Goal: Task Accomplishment & Management: Use online tool/utility

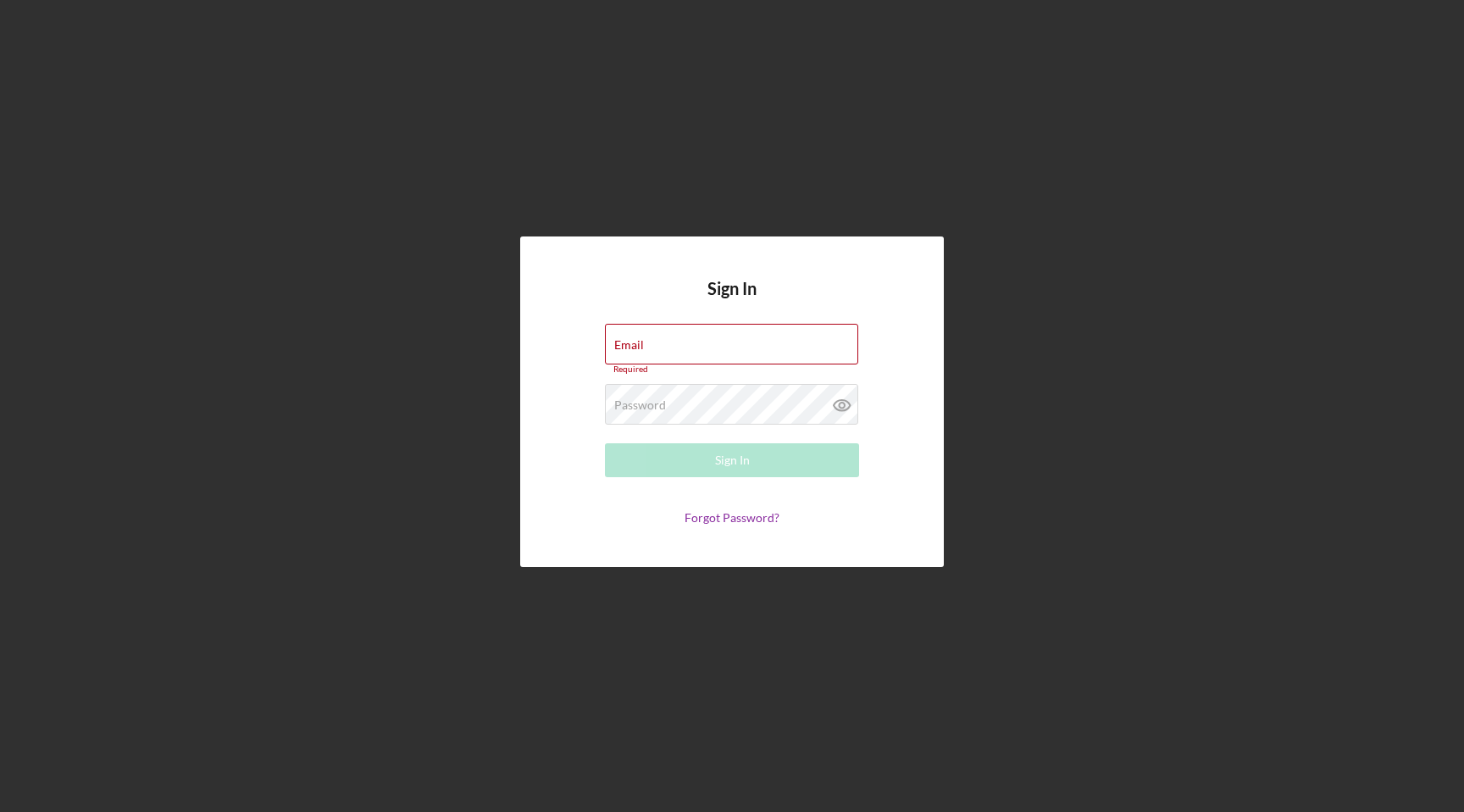
type input "[EMAIL_ADDRESS][DOMAIN_NAME]"
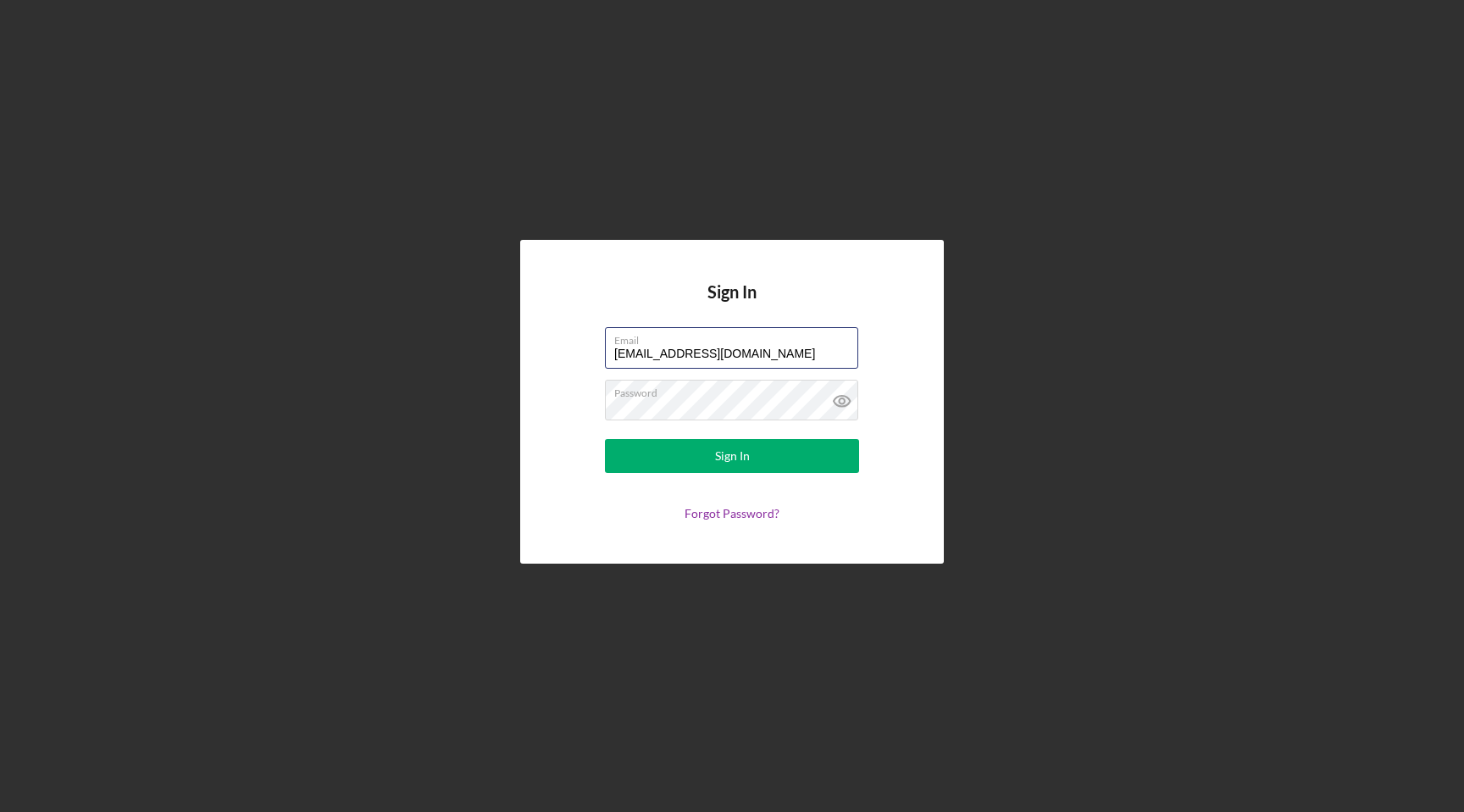
click at [605, 439] on button "Sign In" at bounding box center [732, 456] width 254 height 34
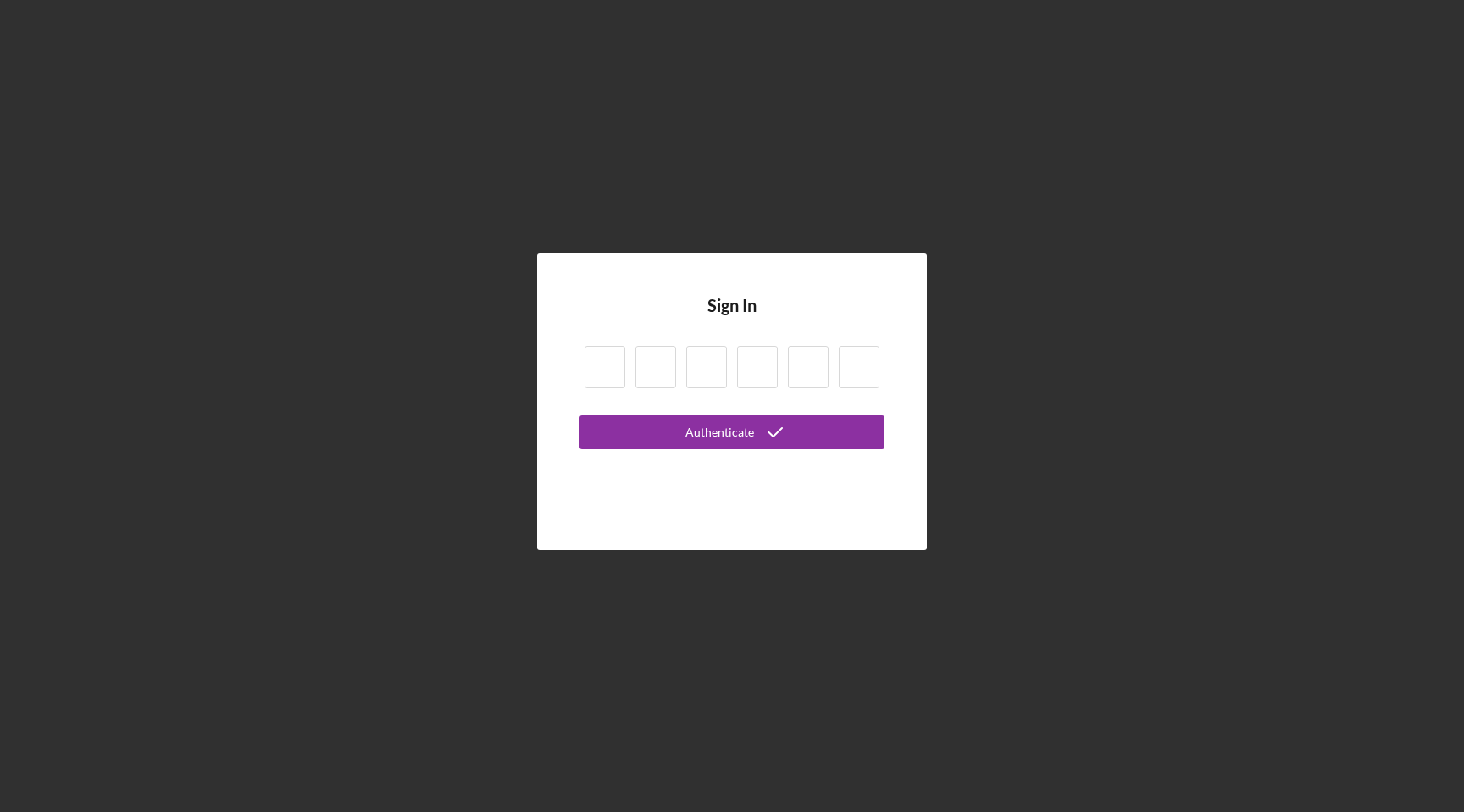
click at [613, 366] on input at bounding box center [604, 366] width 40 height 42
type input "8"
type input "3"
type input "0"
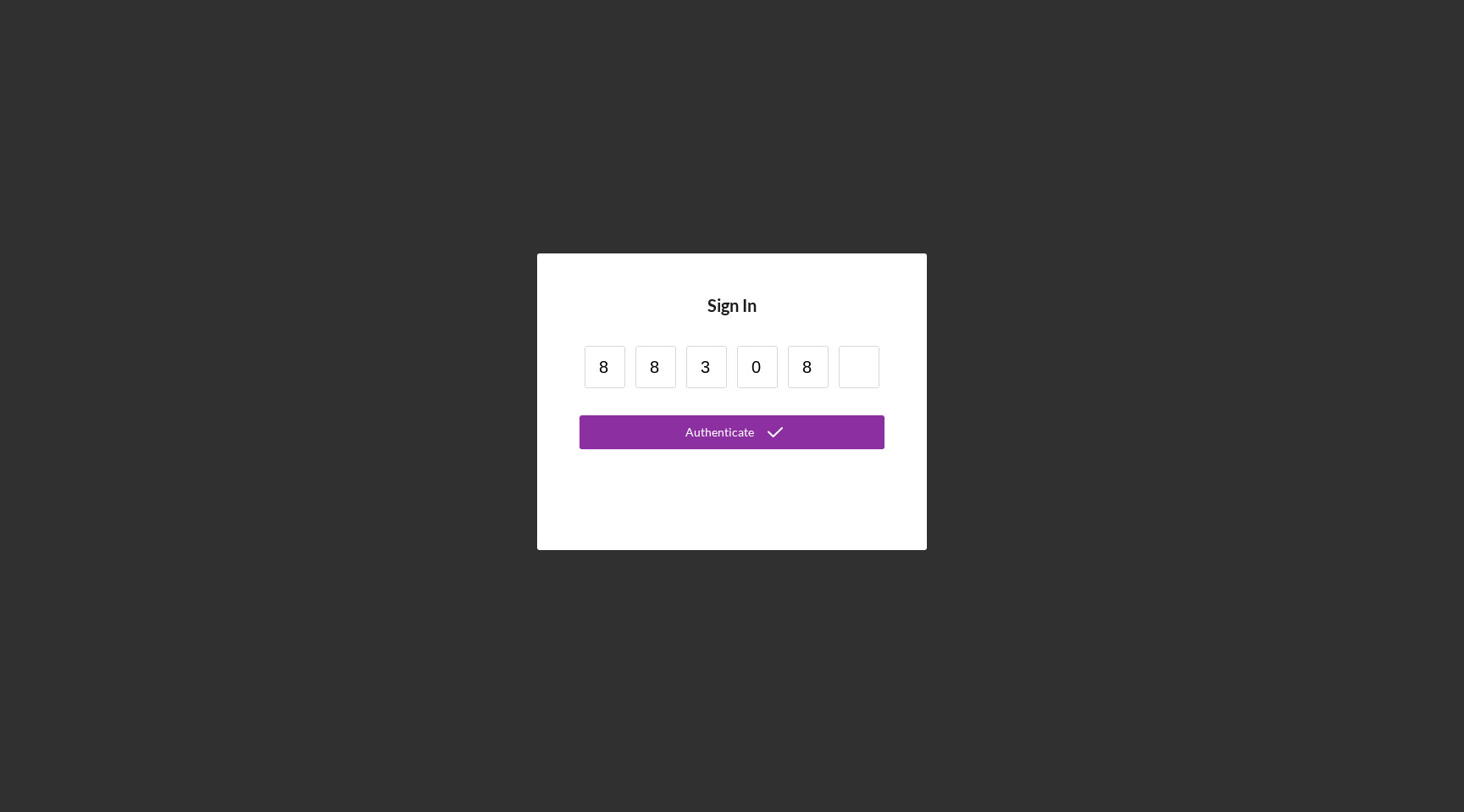
type input "8"
click at [580, 415] on button "Authenticate" at bounding box center [732, 432] width 305 height 34
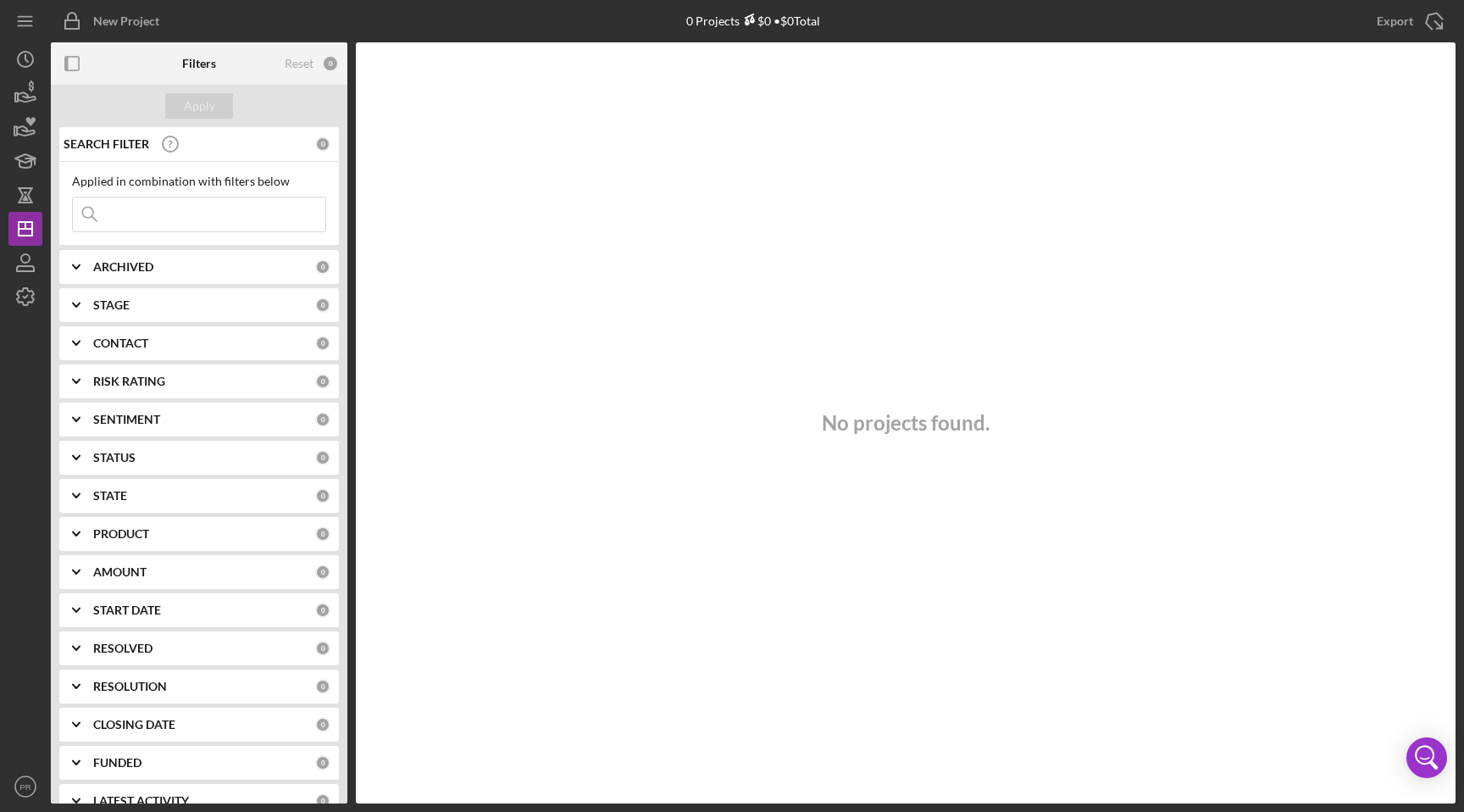
click at [88, 374] on icon "Icon/Expander" at bounding box center [76, 381] width 42 height 42
click at [103, 375] on b "RISK RATING" at bounding box center [129, 381] width 72 height 13
click at [104, 422] on b "SENTIMENT" at bounding box center [126, 420] width 67 height 13
click at [84, 550] on input "3" at bounding box center [81, 543] width 17 height 17
checkbox input "true"
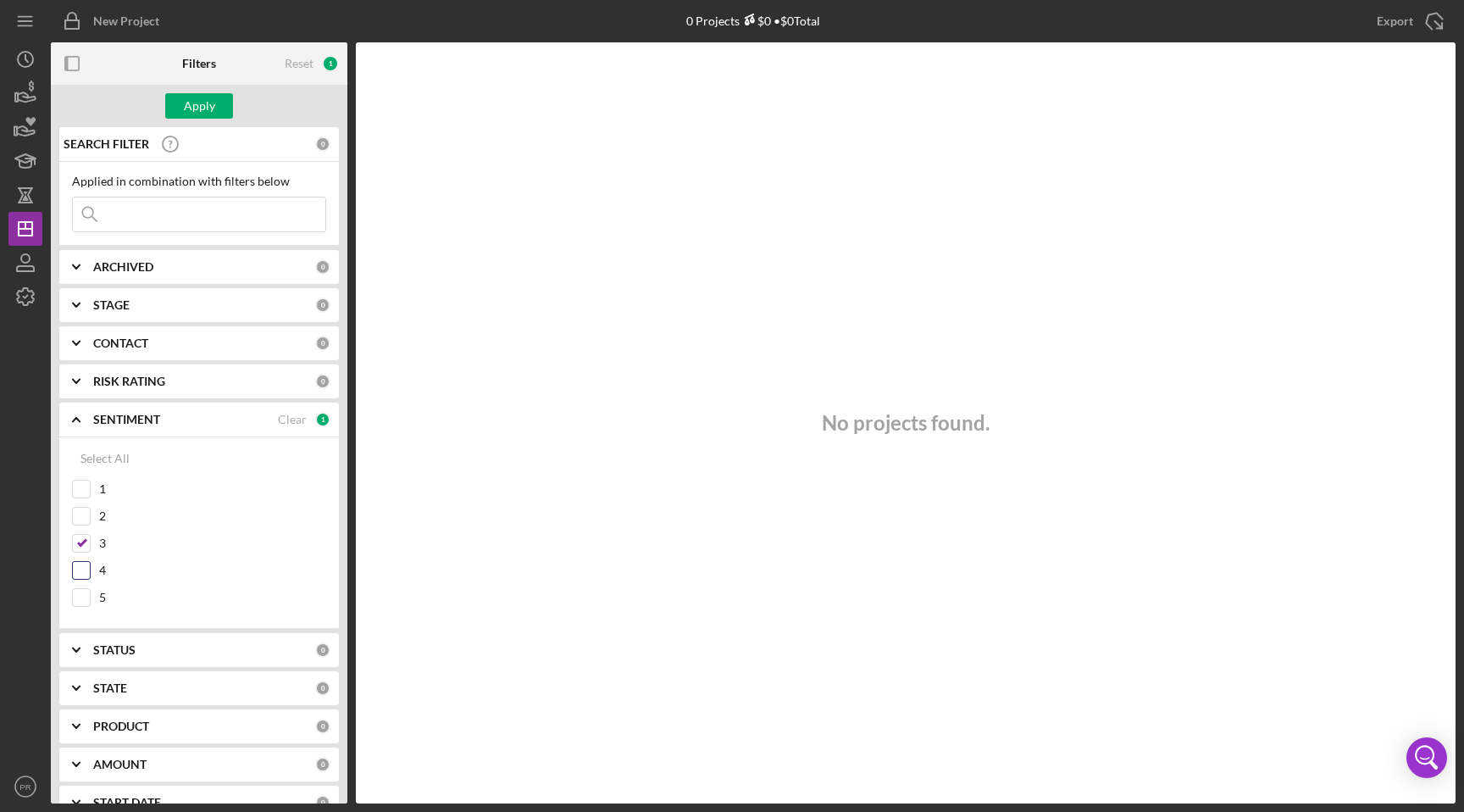
click at [84, 570] on input "4" at bounding box center [81, 570] width 17 height 17
checkbox input "true"
click at [84, 518] on input "2" at bounding box center [81, 517] width 17 height 17
checkbox input "true"
click at [70, 56] on rect "button" at bounding box center [72, 63] width 13 height 13
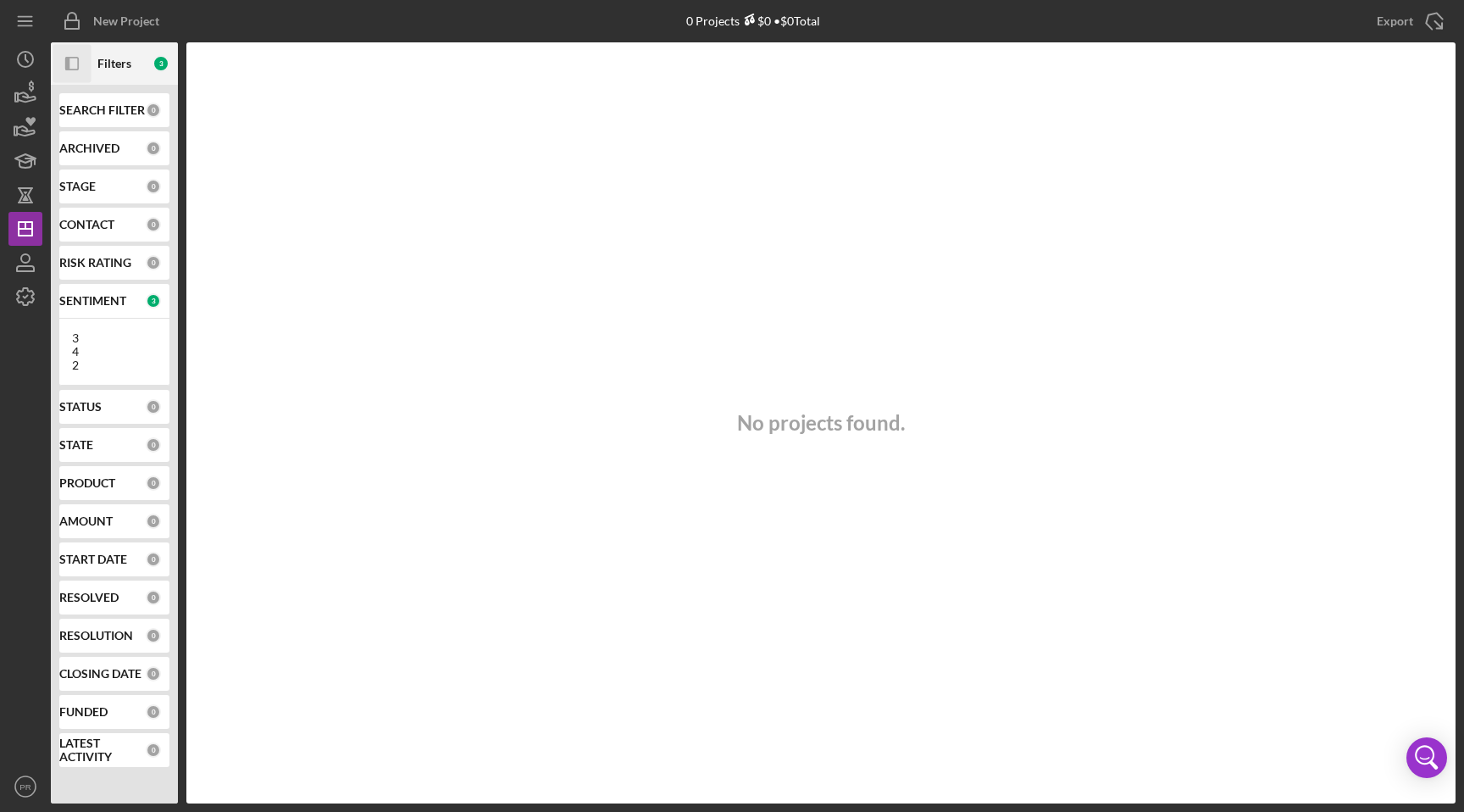
click at [115, 306] on b "SENTIMENT" at bounding box center [92, 301] width 67 height 13
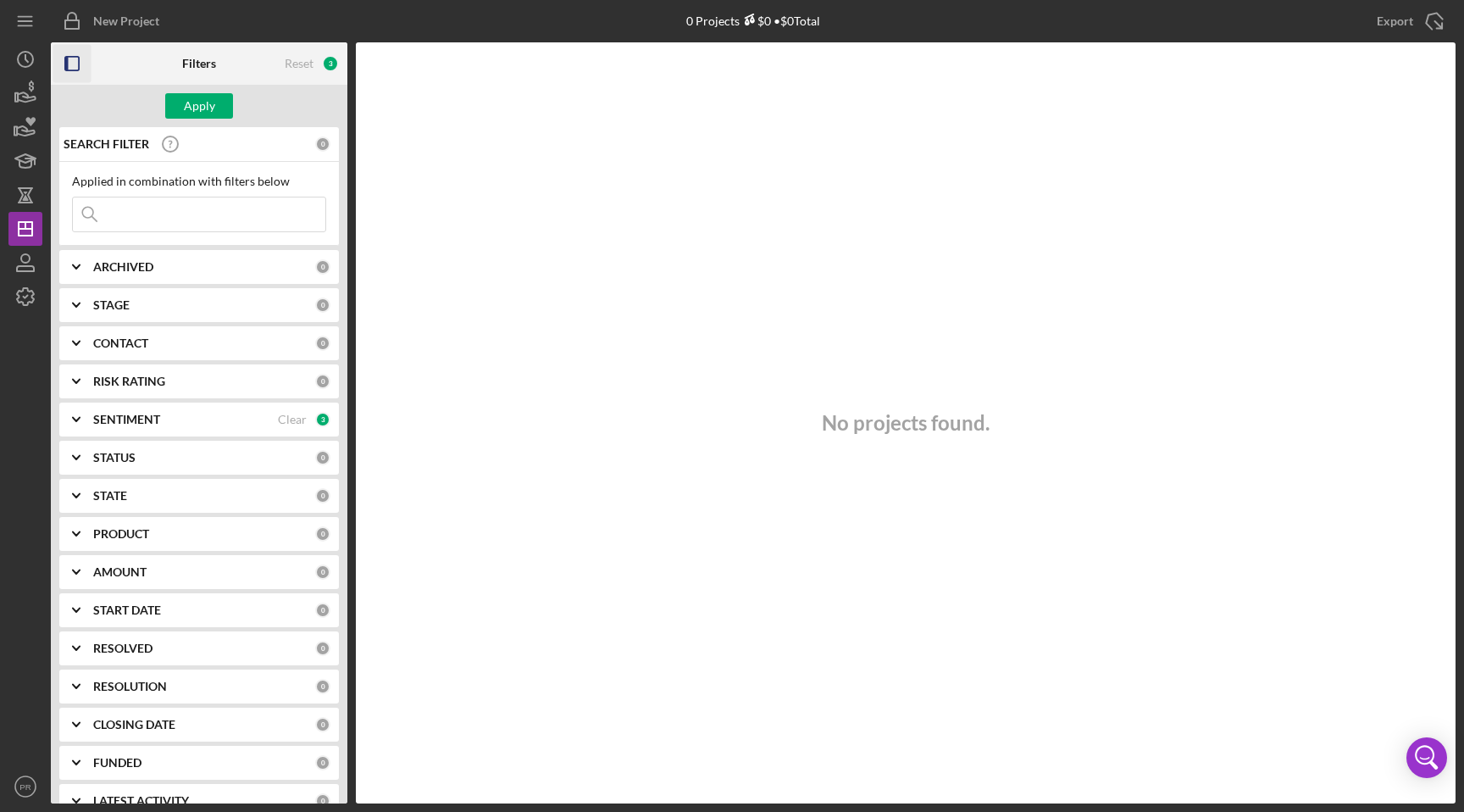
click at [169, 419] on div "SENTIMENT" at bounding box center [185, 420] width 184 height 13
click at [86, 514] on input "2" at bounding box center [81, 517] width 17 height 17
checkbox input "false"
click at [81, 552] on div "3" at bounding box center [199, 547] width 254 height 27
click at [81, 568] on input "4" at bounding box center [81, 570] width 17 height 17
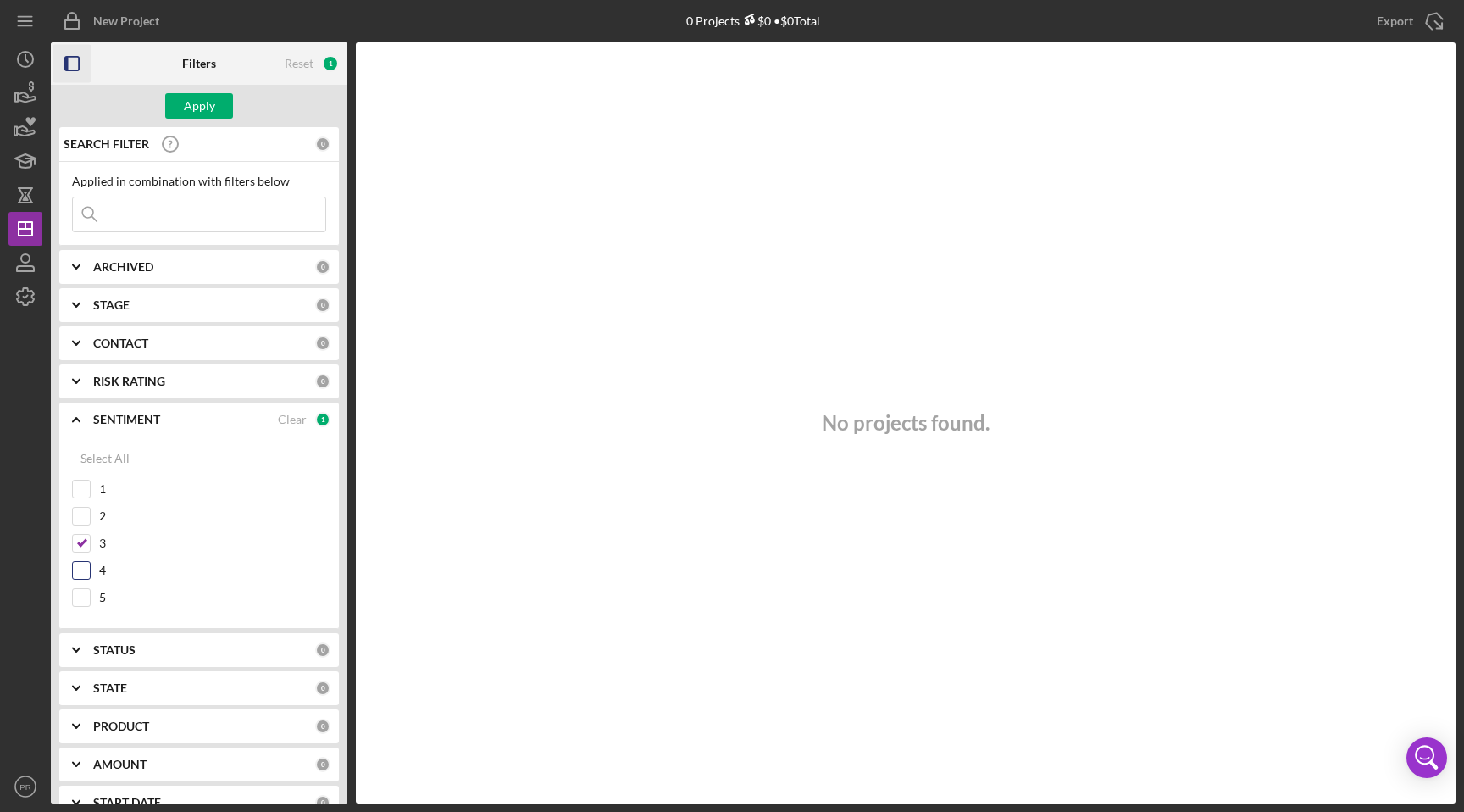
click at [81, 568] on input "4" at bounding box center [81, 570] width 17 height 17
click at [84, 571] on input "4" at bounding box center [81, 570] width 17 height 17
checkbox input "false"
click at [85, 543] on input "3" at bounding box center [81, 543] width 17 height 17
checkbox input "false"
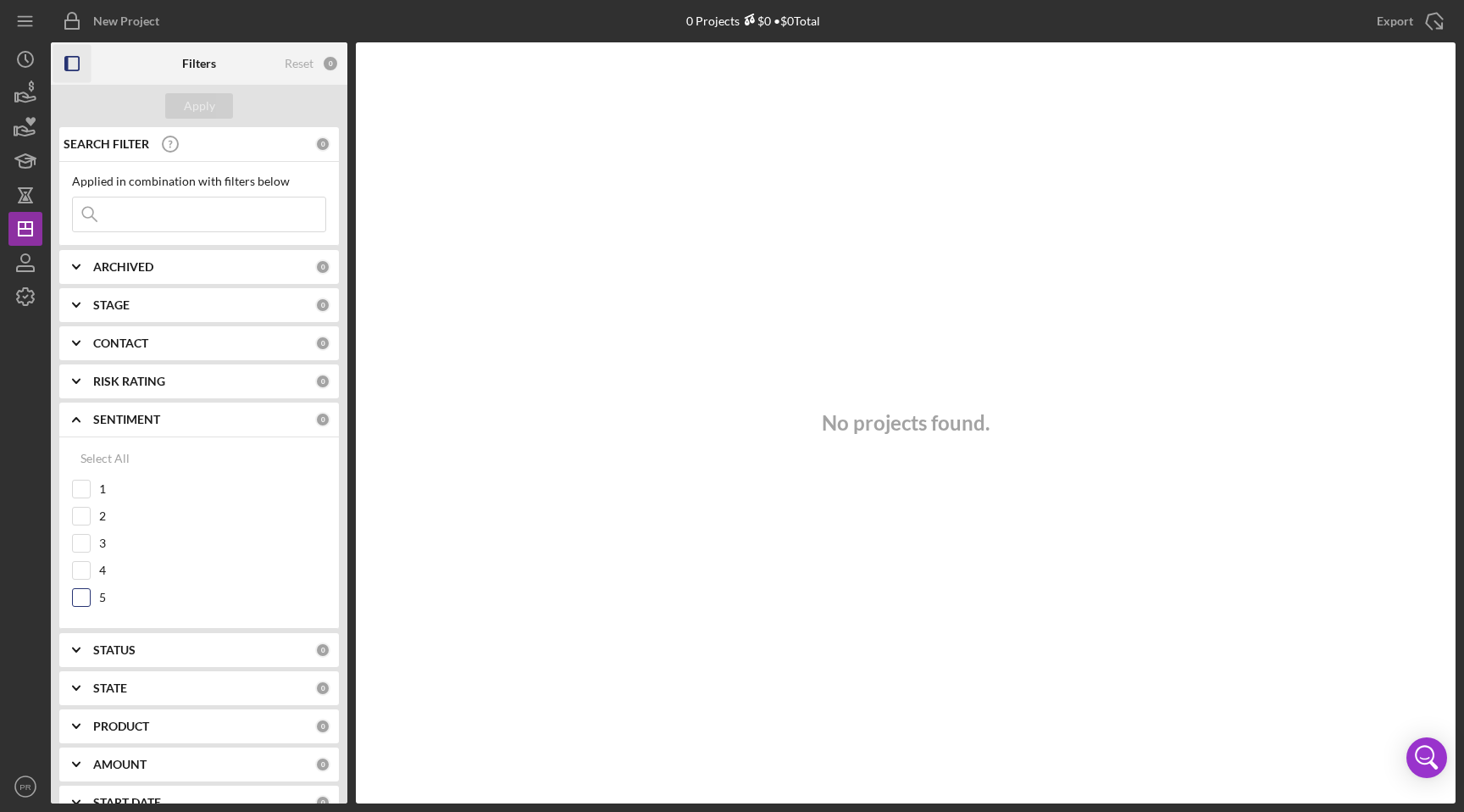
click at [80, 594] on input "5" at bounding box center [81, 597] width 17 height 17
checkbox input "true"
click at [86, 543] on input "3" at bounding box center [81, 543] width 17 height 17
click at [84, 543] on input "3" at bounding box center [81, 543] width 17 height 17
checkbox input "false"
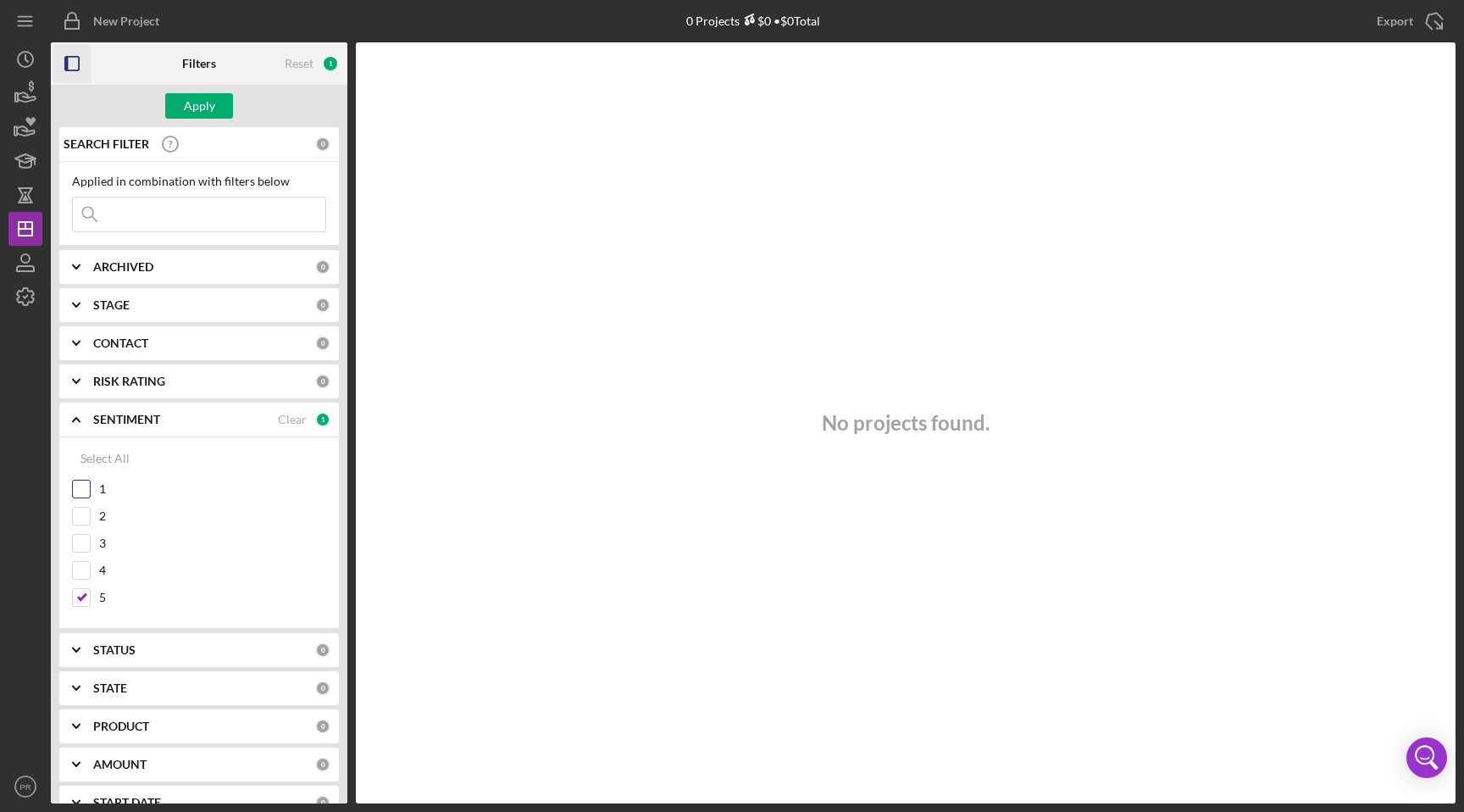
click at [83, 490] on input "1" at bounding box center [81, 489] width 17 height 17
checkbox input "true"
click at [84, 543] on input "3" at bounding box center [81, 543] width 17 height 17
checkbox input "true"
click at [76, 58] on icon "button" at bounding box center [72, 64] width 39 height 39
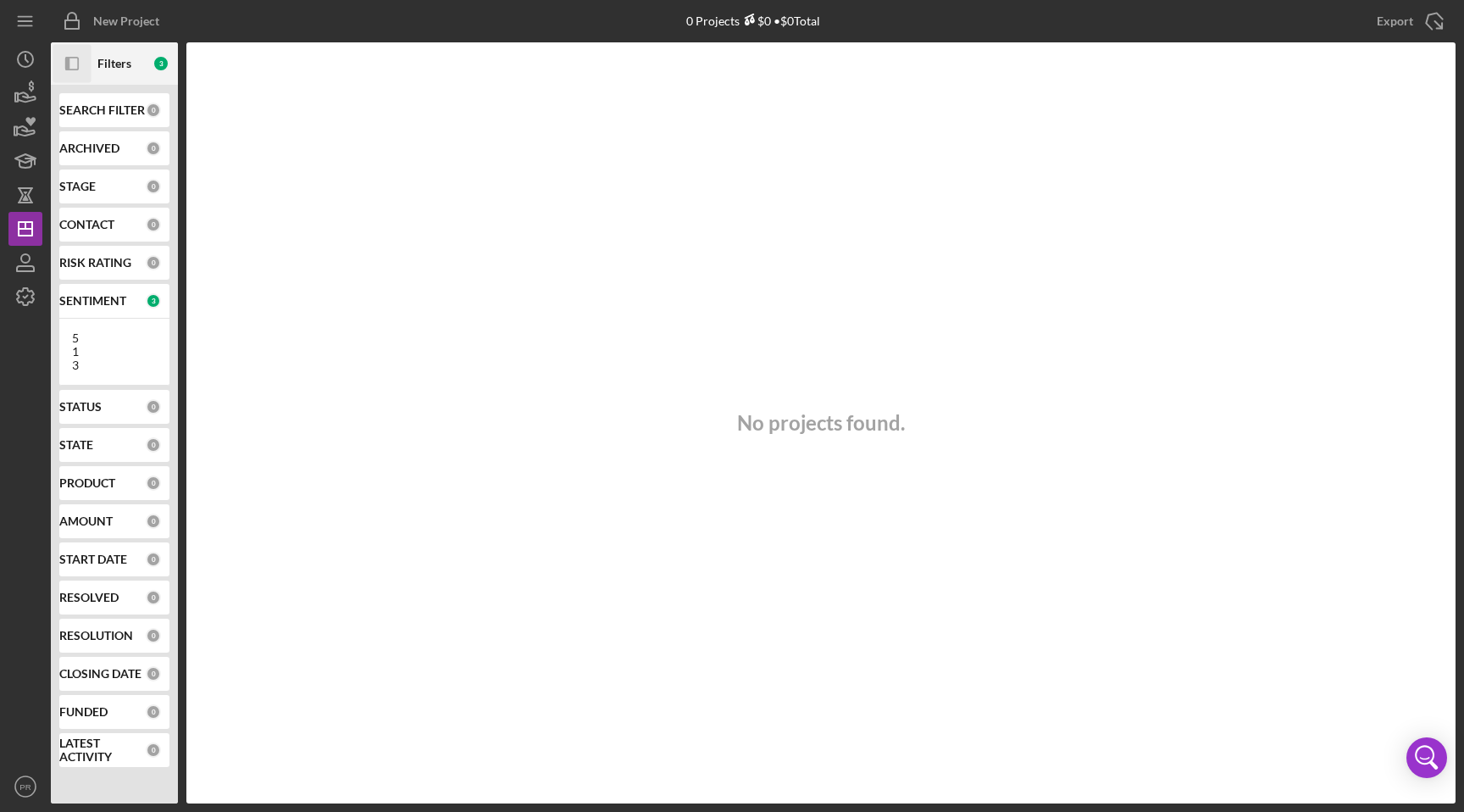
click at [76, 58] on icon "Icon/Panel Side Expand" at bounding box center [72, 64] width 39 height 39
